Goal: Task Accomplishment & Management: Manage account settings

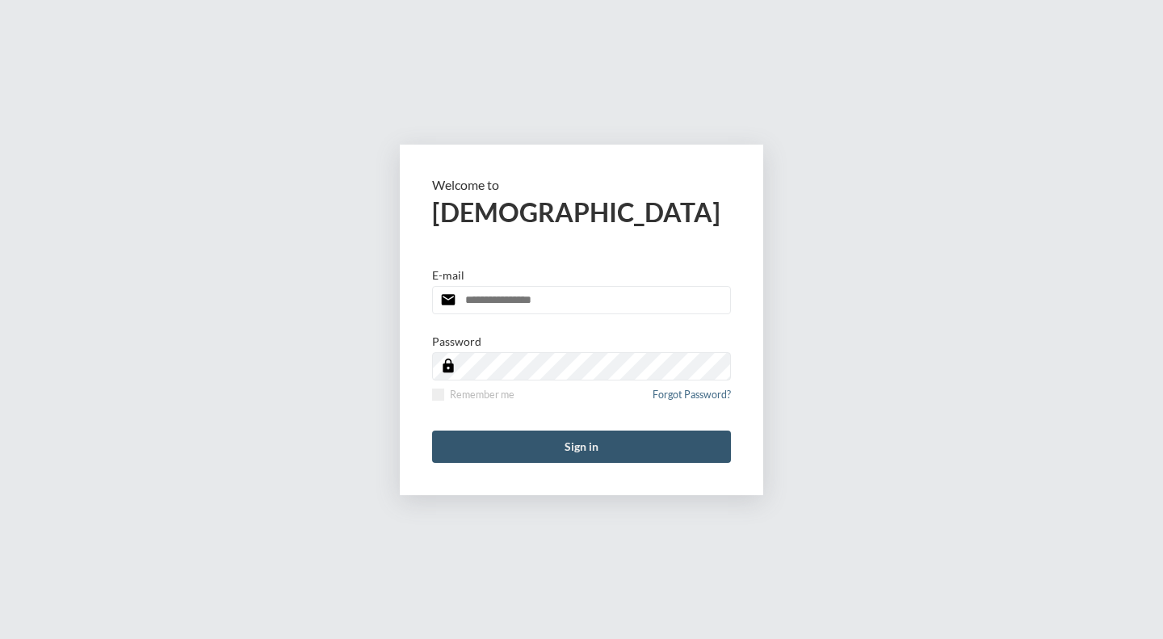
type input "**********"
click at [550, 442] on button "Sign in" at bounding box center [581, 447] width 299 height 32
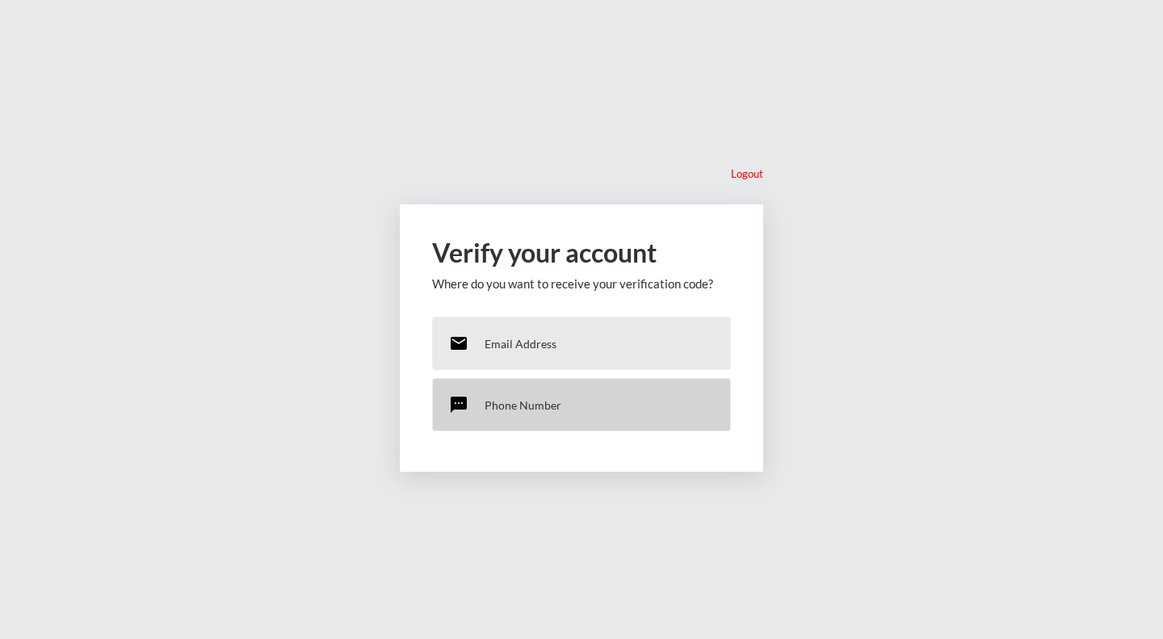
click at [531, 401] on p "Phone Number" at bounding box center [523, 405] width 77 height 14
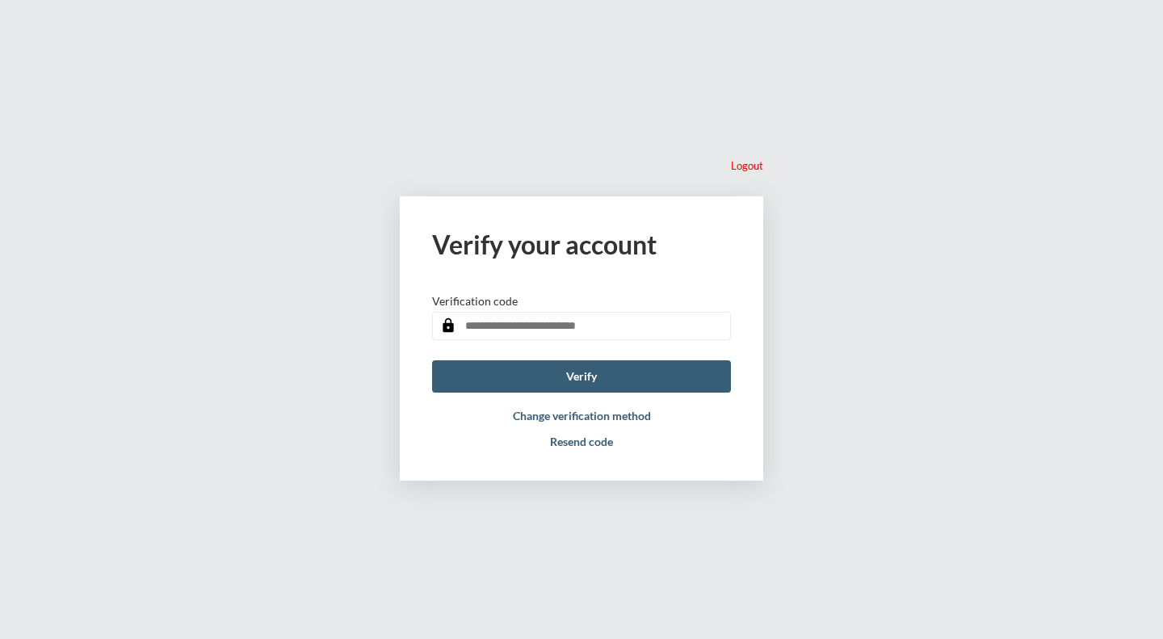
click at [541, 330] on input "text" at bounding box center [581, 326] width 299 height 28
type input "******"
click at [588, 371] on button "Verify" at bounding box center [581, 376] width 299 height 32
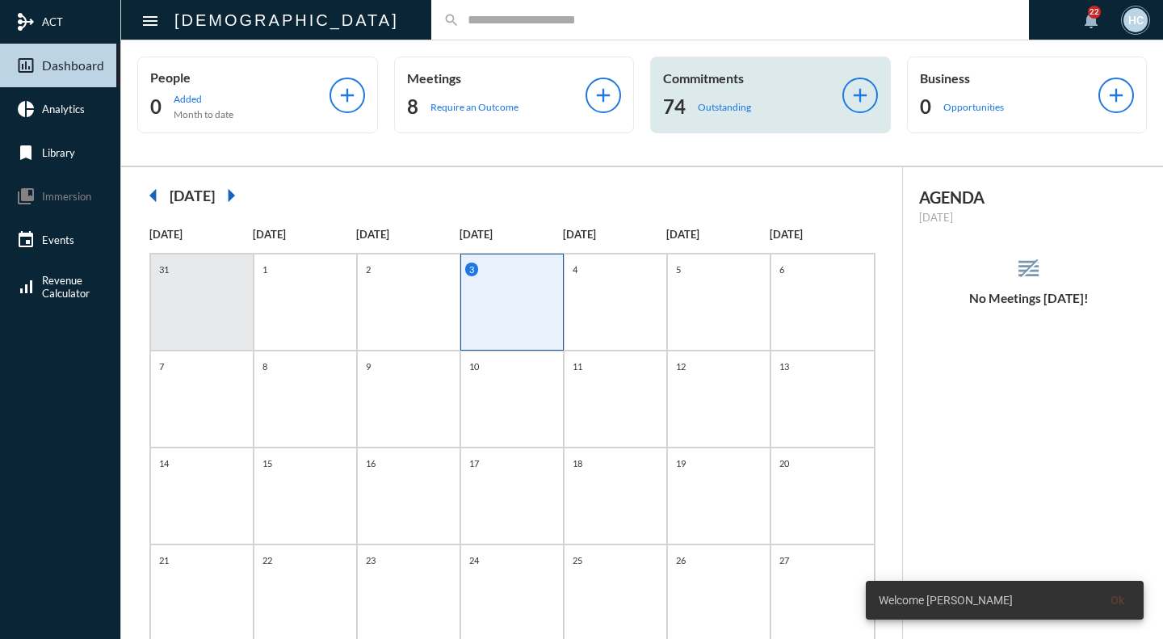
click at [727, 99] on div "74 Outstanding" at bounding box center [752, 107] width 179 height 26
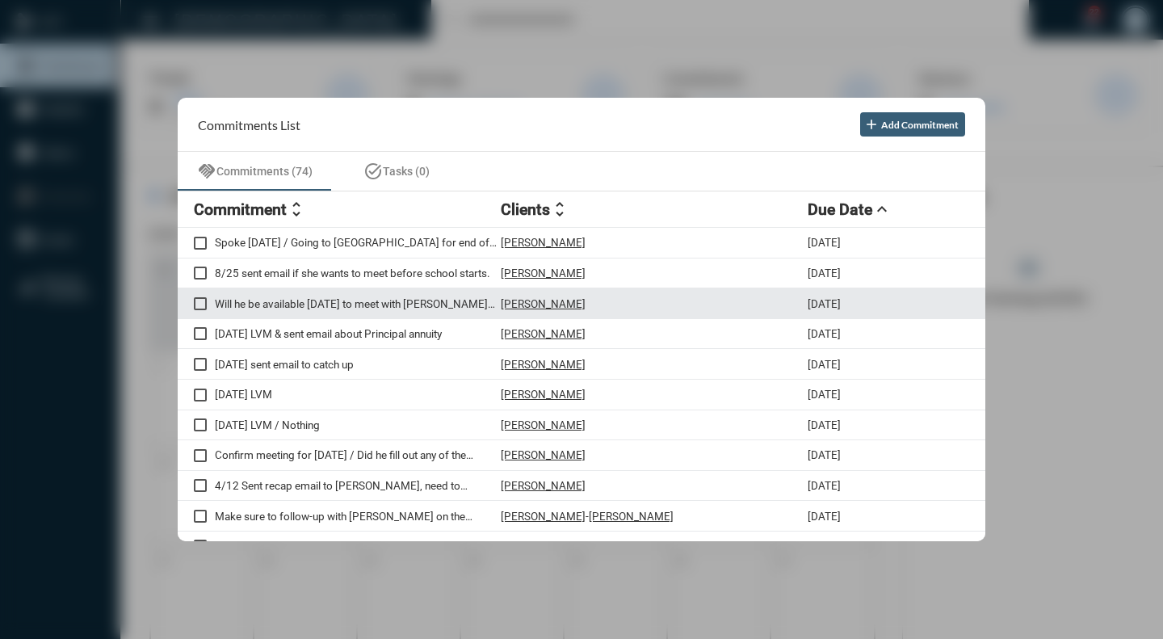
click at [207, 304] on div "Will he be available Thursday to meet with bobby and me. Check to get update fr…" at bounding box center [347, 303] width 307 height 14
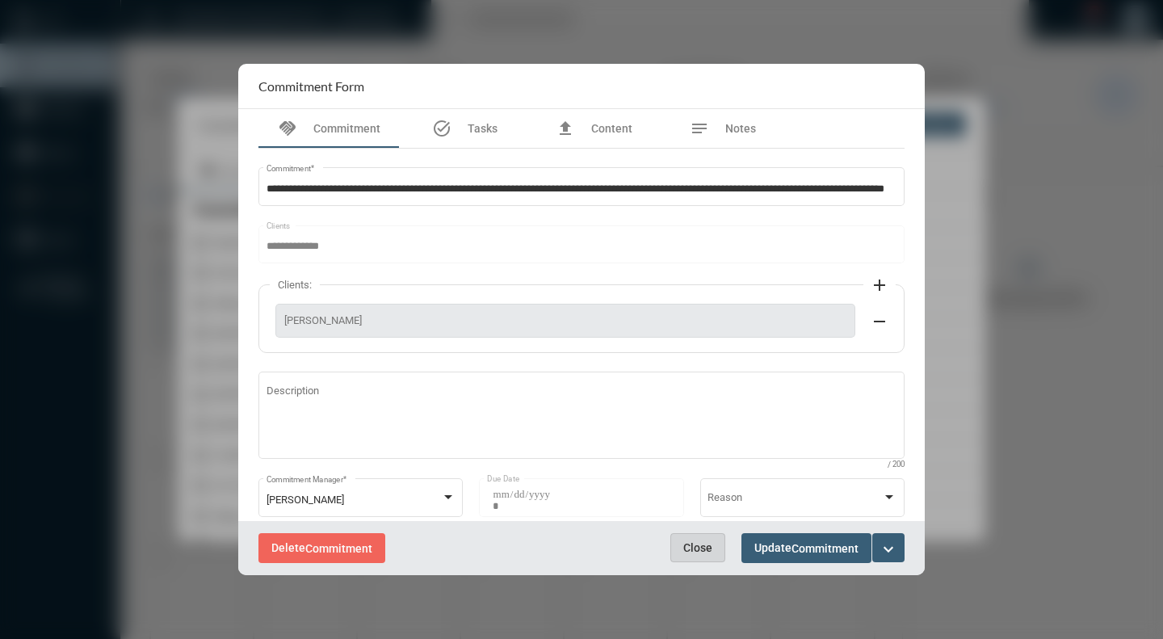
click at [702, 548] on span "Close" at bounding box center [697, 547] width 29 height 13
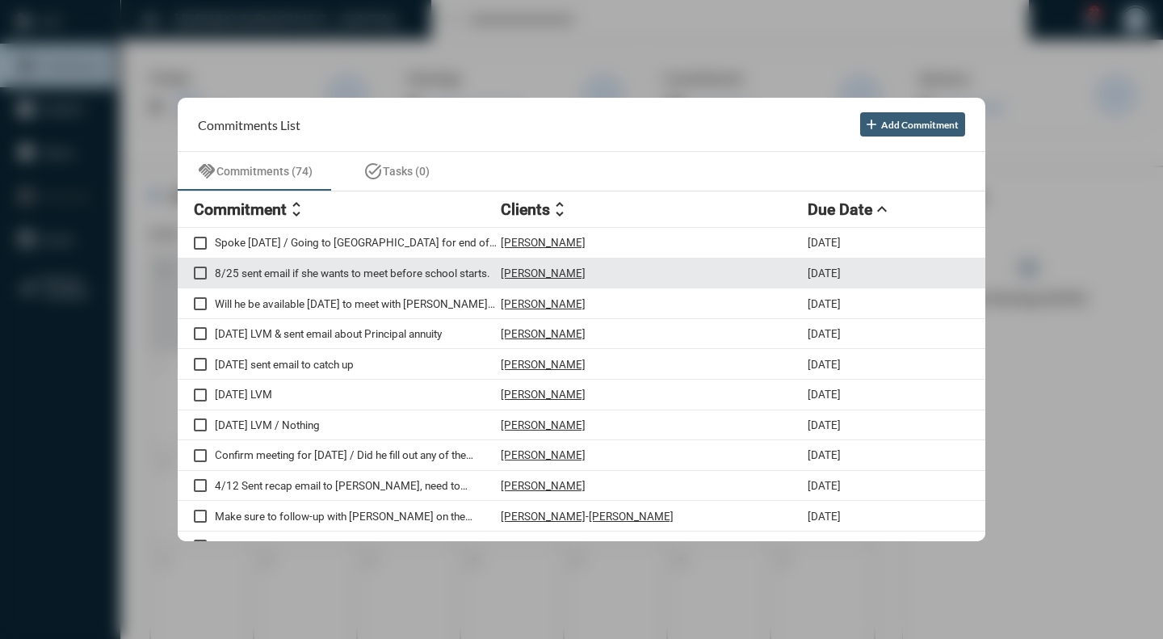
click at [200, 273] on span at bounding box center [200, 273] width 13 height 13
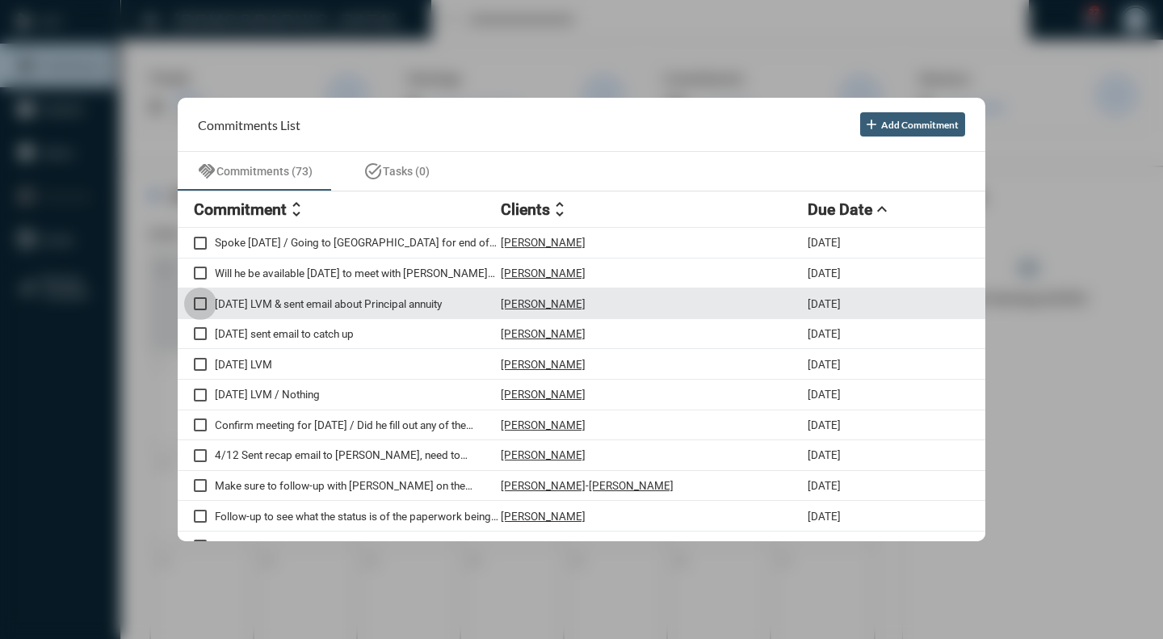
click at [200, 299] on span at bounding box center [200, 303] width 13 height 13
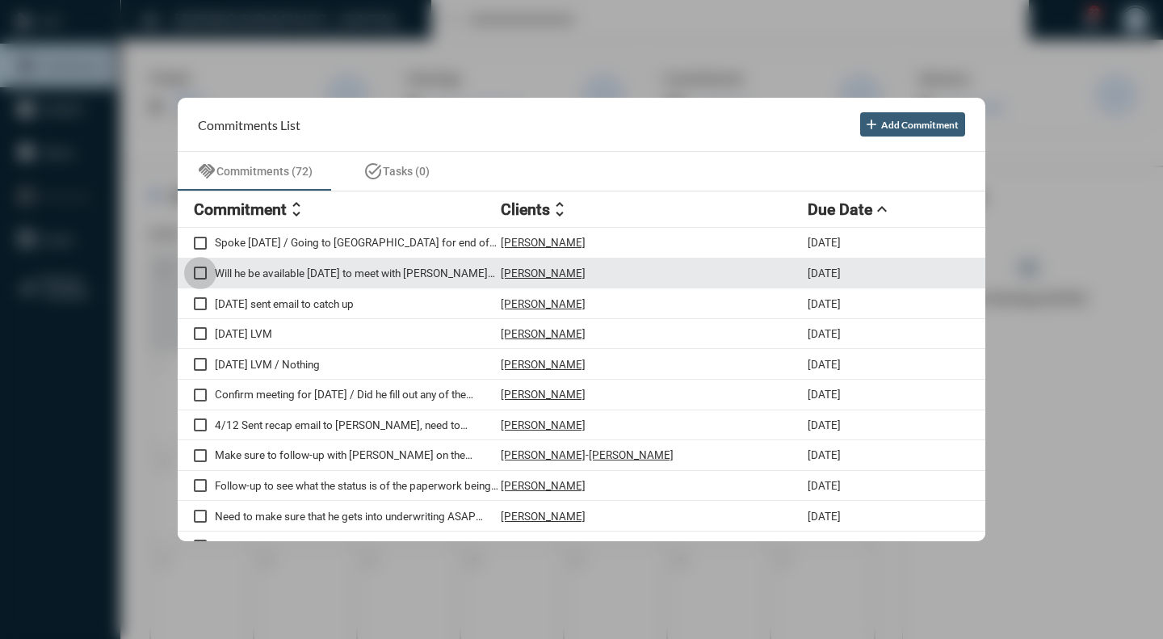
click at [201, 272] on span at bounding box center [200, 273] width 13 height 13
